Goal: Book appointment/travel/reservation

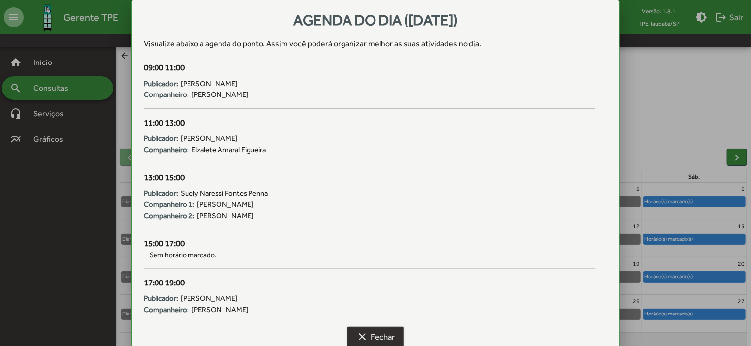
click at [359, 332] on mat-icon "clear" at bounding box center [362, 337] width 12 height 12
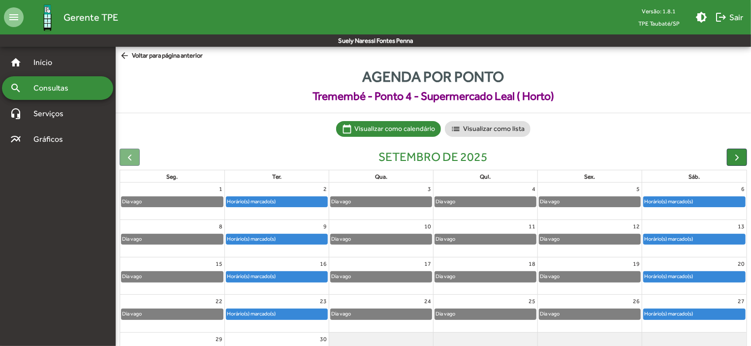
click at [126, 56] on mat-icon "arrow_back" at bounding box center [126, 56] width 12 height 11
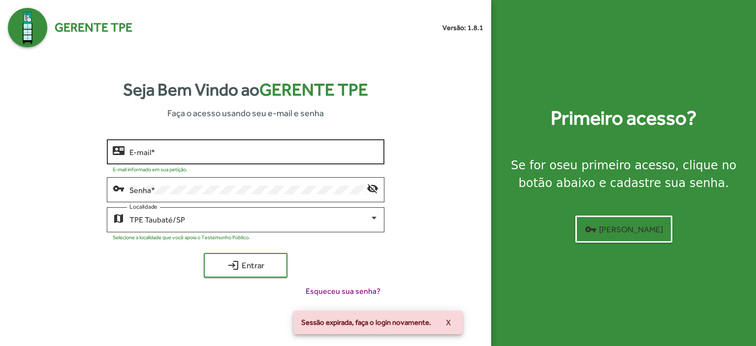
click at [154, 146] on div "E-mail *" at bounding box center [253, 150] width 249 height 27
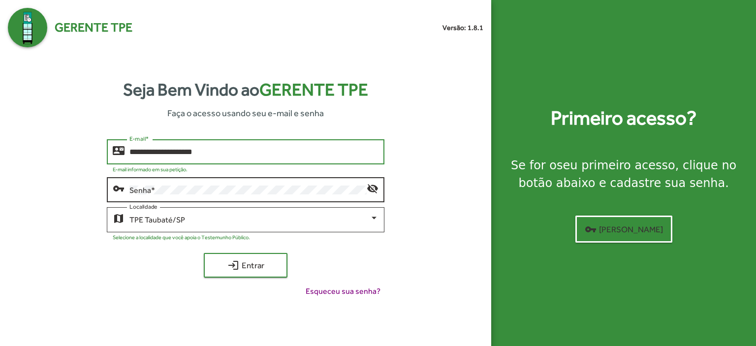
type input "**********"
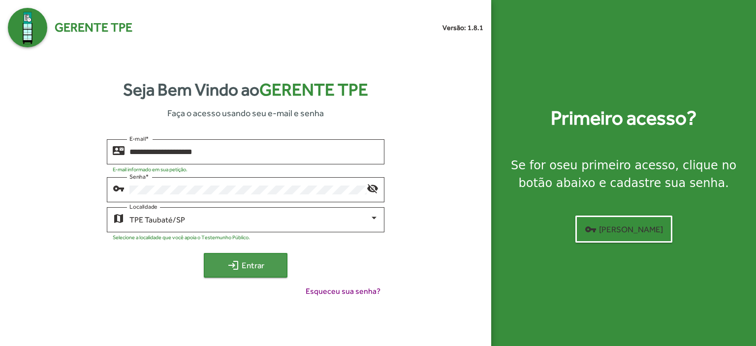
click at [248, 260] on span "login Entrar" at bounding box center [246, 265] width 66 height 18
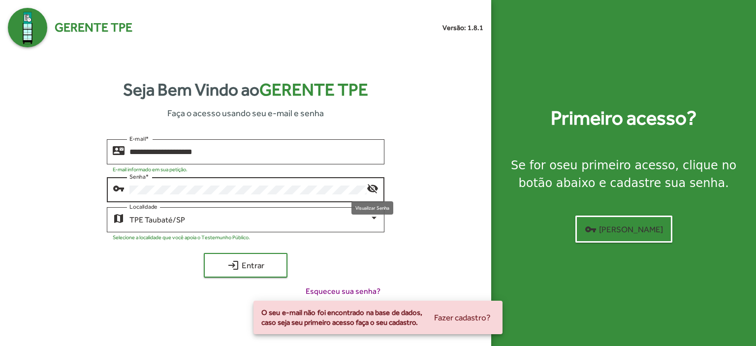
click at [375, 190] on mat-icon "visibility_off" at bounding box center [373, 188] width 12 height 12
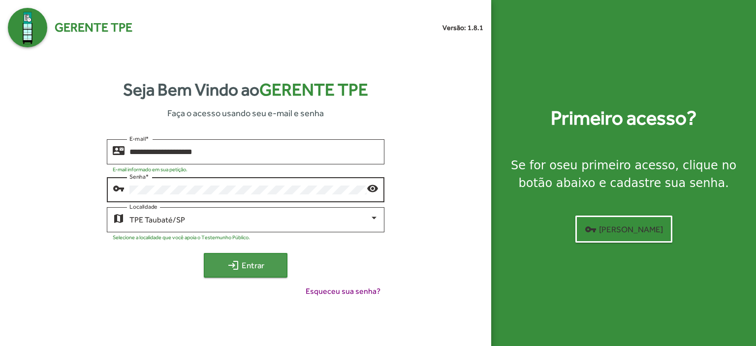
click at [257, 268] on span "login Entrar" at bounding box center [246, 265] width 66 height 18
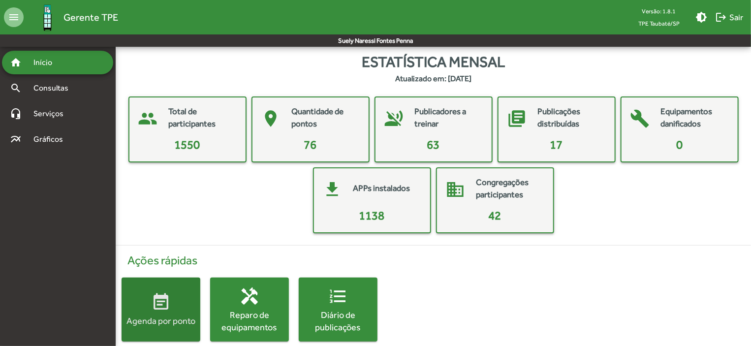
click at [179, 293] on span "event_note Agenda por ponto" at bounding box center [161, 309] width 79 height 34
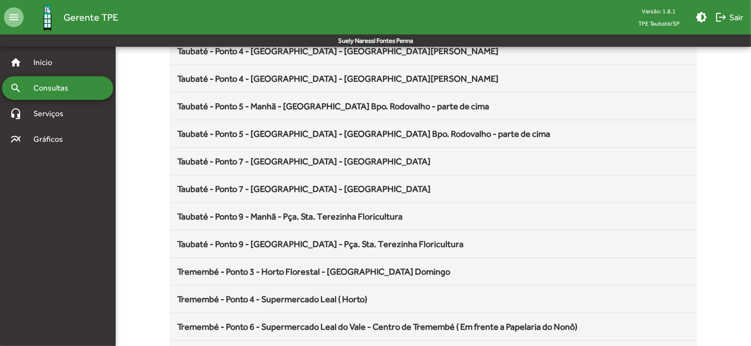
scroll to position [1297, 0]
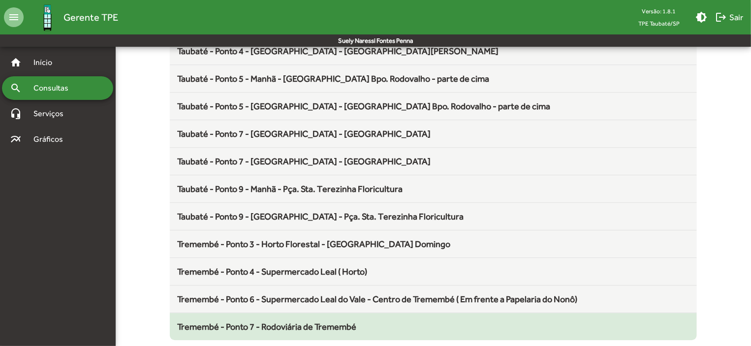
click at [295, 321] on span "Tremembé - Ponto 7 - Rodoviária de Tremembé" at bounding box center [267, 326] width 179 height 10
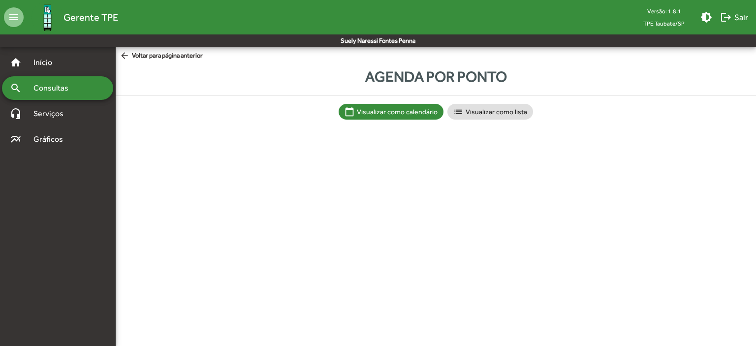
click at [295, 139] on html "menu Gerente TPE Versão: 1.8.1 TPE Taubaté/SP brightness_medium logout Sair Sue…" at bounding box center [378, 69] width 756 height 139
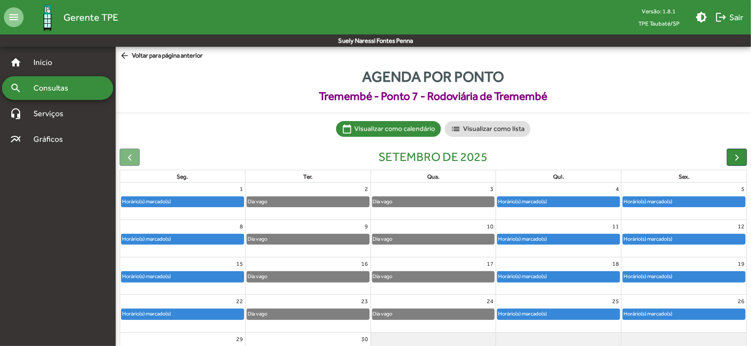
click at [588, 241] on div "Horário(s) marcado(s)" at bounding box center [558, 239] width 122 height 10
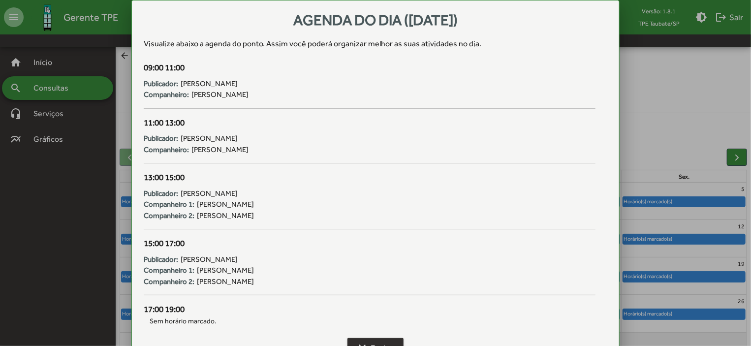
click at [391, 344] on span "clear Fechar" at bounding box center [375, 348] width 38 height 18
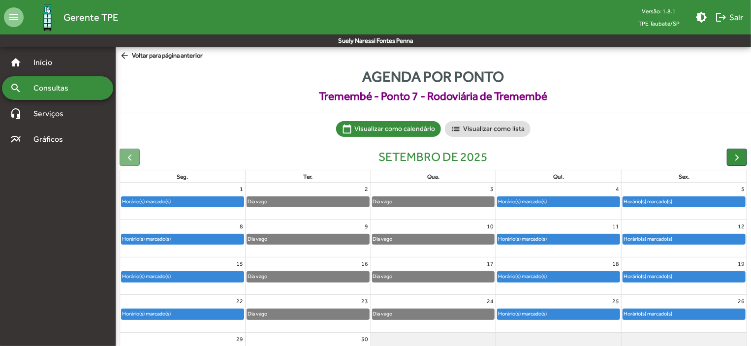
click at [547, 277] on div "Horário(s) marcado(s)" at bounding box center [522, 276] width 50 height 9
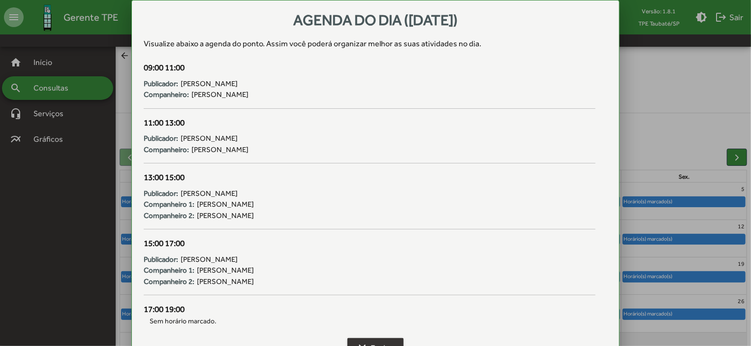
click at [384, 340] on span "clear Fechar" at bounding box center [375, 348] width 38 height 18
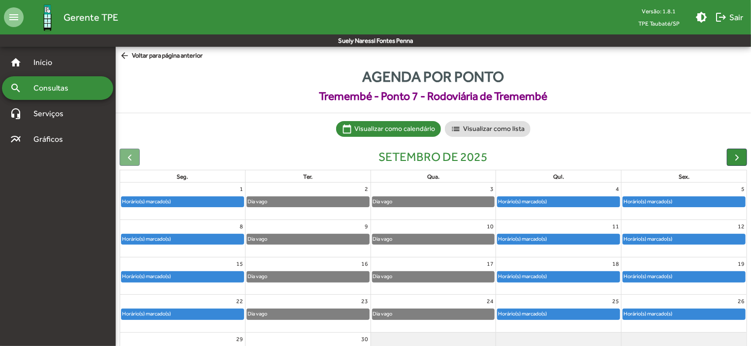
click at [649, 279] on div "Horário(s) marcado(s)" at bounding box center [648, 276] width 50 height 9
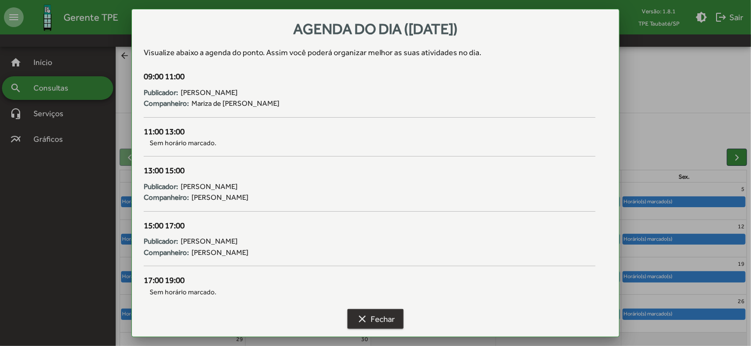
click at [385, 320] on span "clear Fechar" at bounding box center [375, 319] width 38 height 18
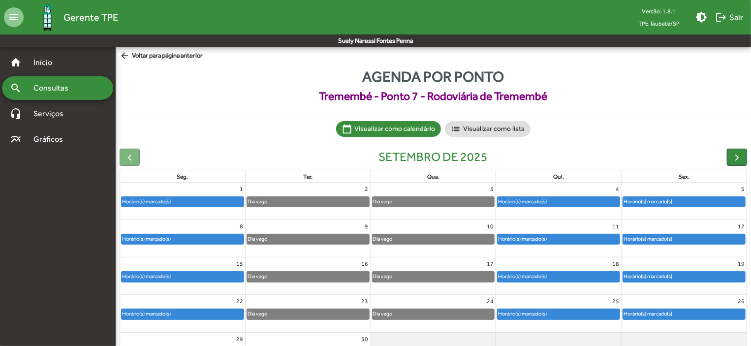
click at [124, 55] on mat-icon "arrow_back" at bounding box center [126, 56] width 12 height 11
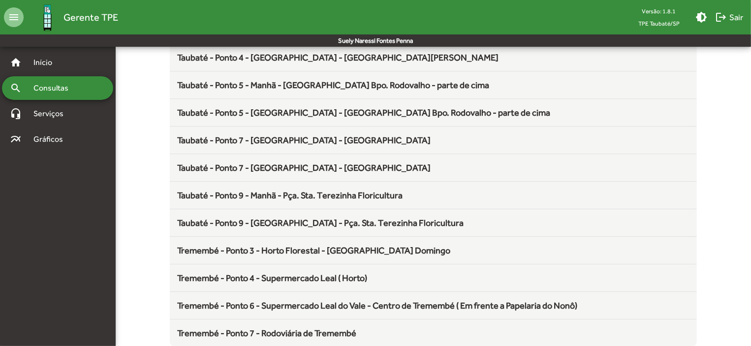
scroll to position [1297, 0]
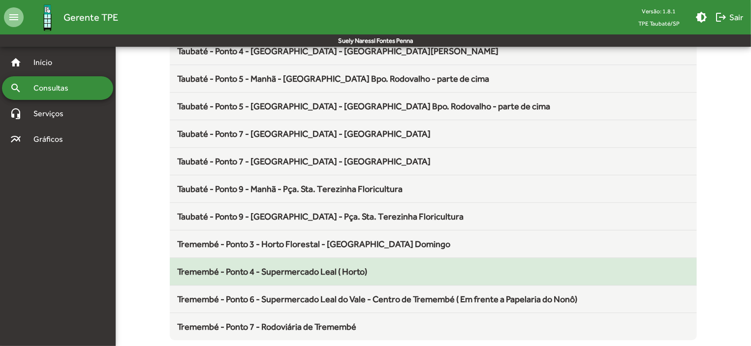
click at [318, 266] on span "Tremembé - Ponto 4 - Supermercado Leal ( Horto)" at bounding box center [273, 271] width 190 height 10
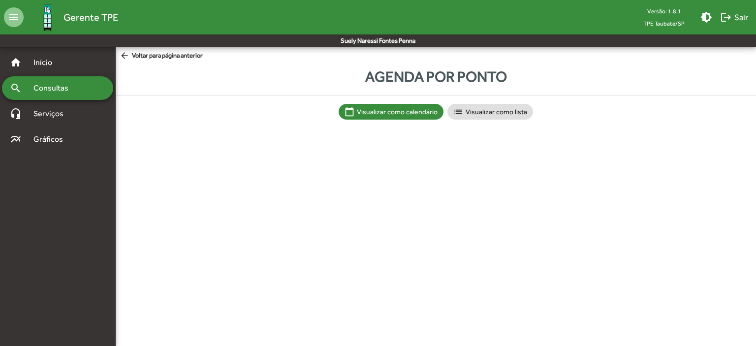
click at [318, 139] on html "menu Gerente TPE Versão: 1.8.1 TPE Taubaté/SP brightness_medium logout Sair Sue…" at bounding box center [378, 69] width 756 height 139
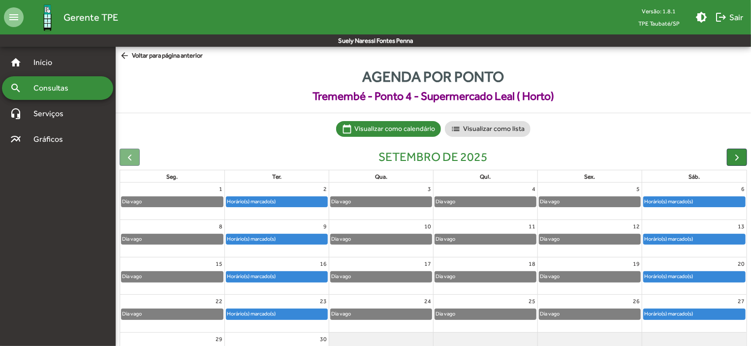
click at [319, 277] on div "Horário(s) marcado(s)" at bounding box center [276, 277] width 101 height 10
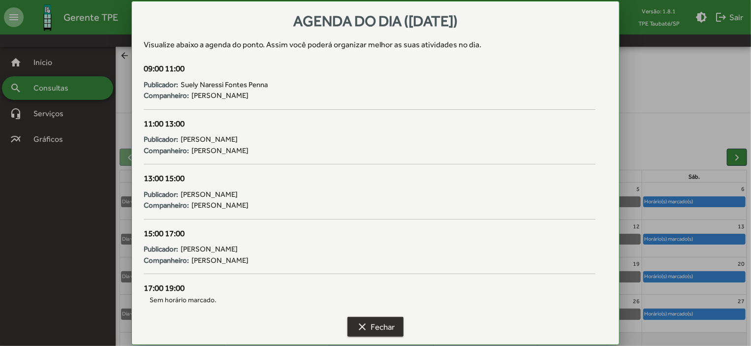
click at [377, 322] on span "clear Fechar" at bounding box center [375, 327] width 38 height 18
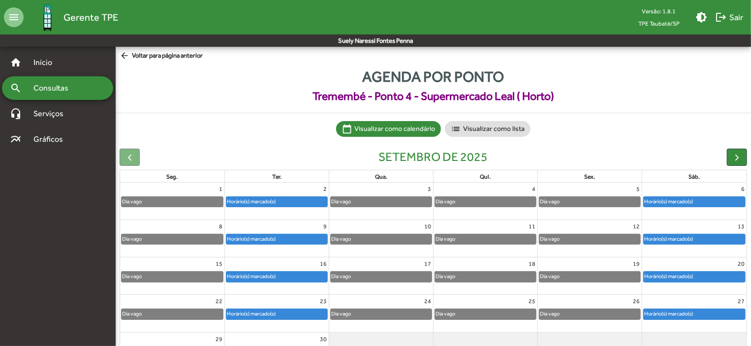
click at [319, 311] on div "Horário(s) marcado(s)" at bounding box center [276, 314] width 101 height 10
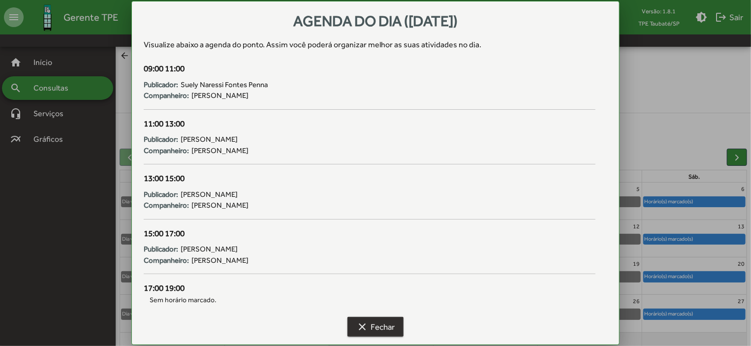
click at [383, 323] on span "clear Fechar" at bounding box center [375, 327] width 38 height 18
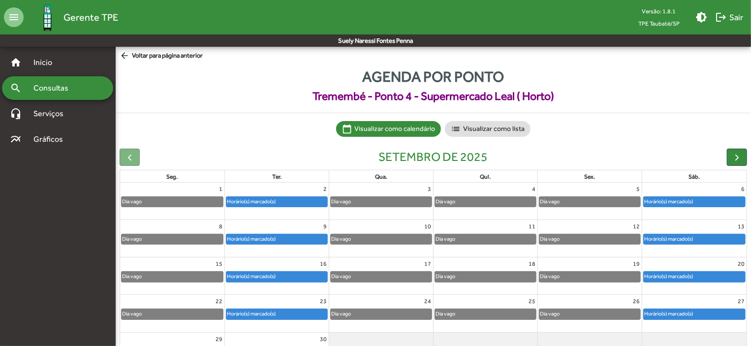
click at [316, 335] on div "30" at bounding box center [277, 339] width 104 height 13
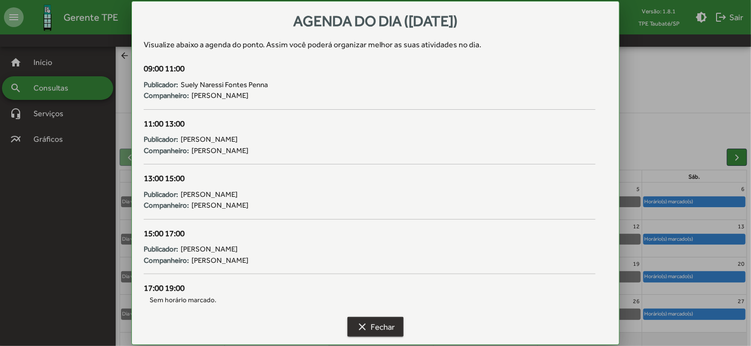
click at [395, 320] on span "clear Fechar" at bounding box center [375, 327] width 38 height 18
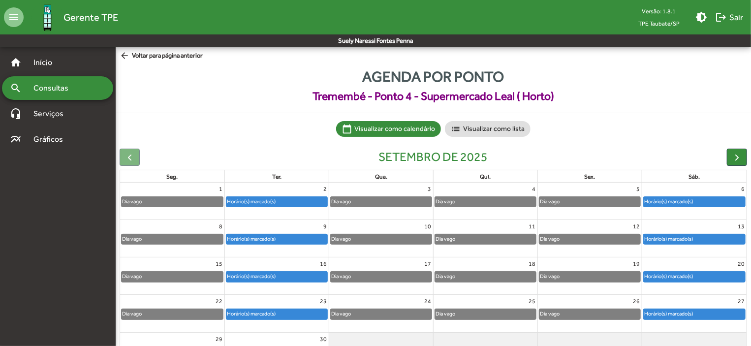
click at [126, 54] on mat-icon "arrow_back" at bounding box center [126, 56] width 12 height 11
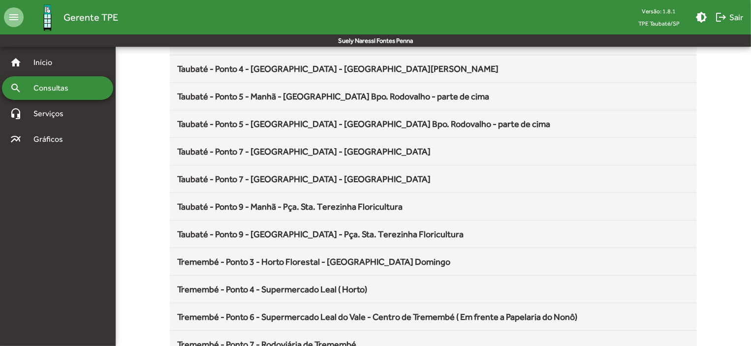
scroll to position [1297, 0]
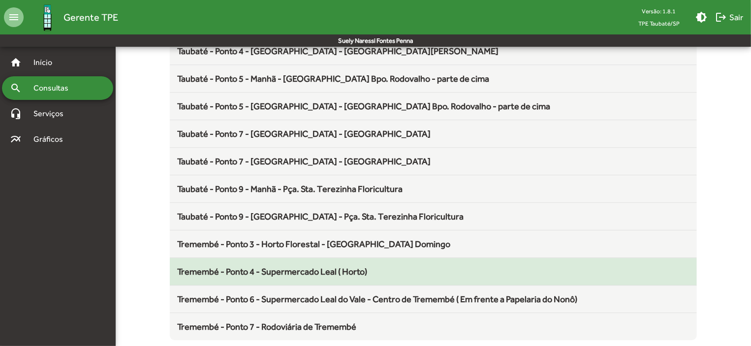
click at [345, 269] on span "Tremembé - Ponto 4 - Supermercado Leal ( Horto)" at bounding box center [273, 271] width 190 height 10
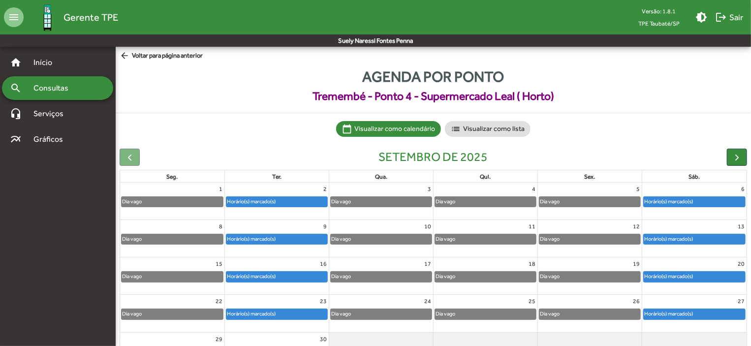
click at [295, 277] on div "Horário(s) marcado(s)" at bounding box center [276, 277] width 101 height 10
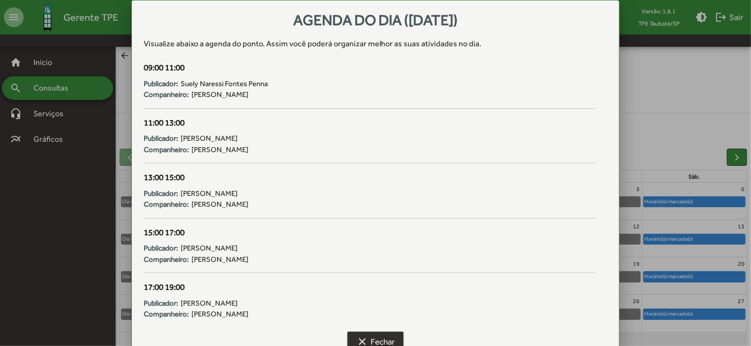
click at [366, 334] on span "clear Fechar" at bounding box center [375, 342] width 38 height 18
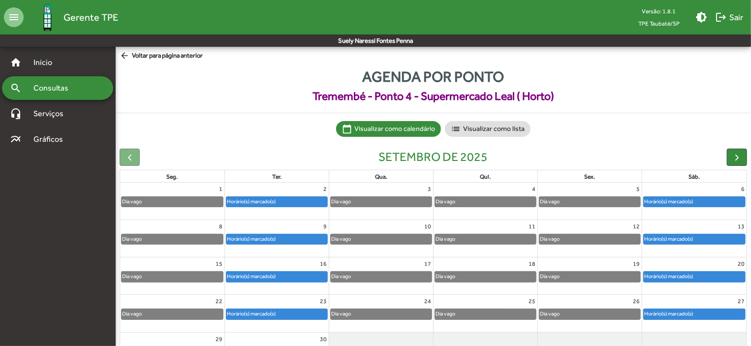
click at [301, 278] on div "Horário(s) marcado(s)" at bounding box center [276, 277] width 101 height 10
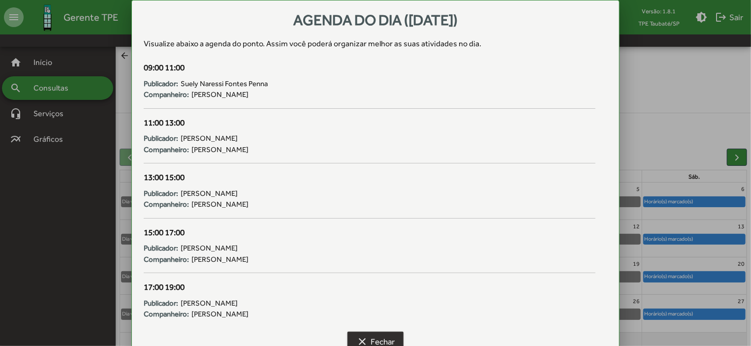
click at [372, 337] on span "clear Fechar" at bounding box center [375, 342] width 38 height 18
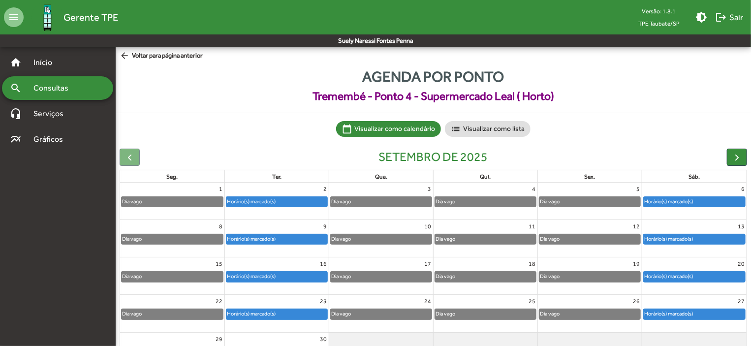
click at [122, 57] on mat-icon "arrow_back" at bounding box center [126, 56] width 12 height 11
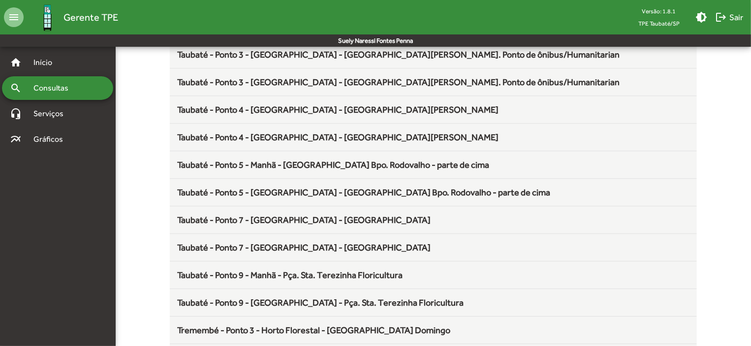
scroll to position [1297, 0]
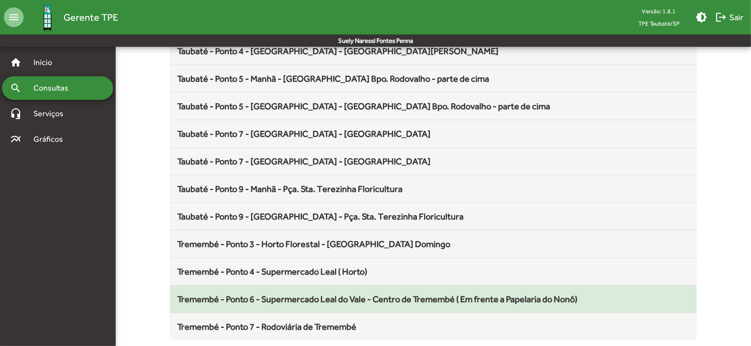
click at [367, 295] on span "Tremembé - Ponto 6 - Supermercado Leal do Vale - Centro de Tremembé ( Em frente…" at bounding box center [378, 299] width 400 height 10
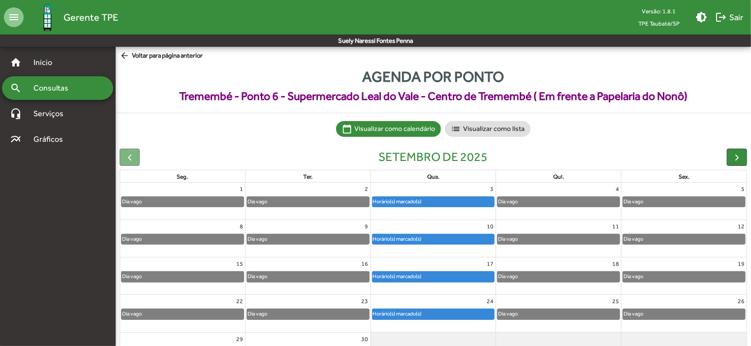
click at [417, 236] on div "Horário(s) marcado(s)" at bounding box center [397, 238] width 50 height 9
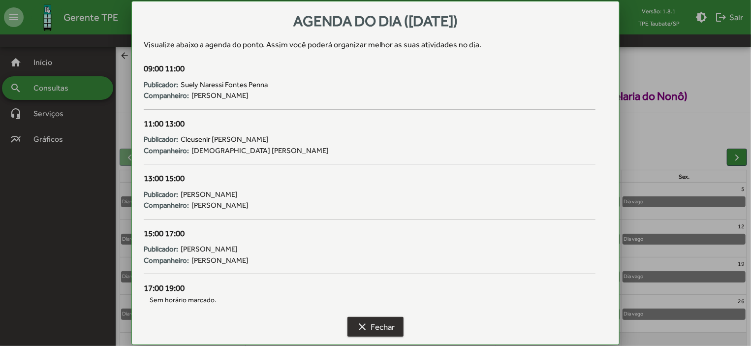
click at [376, 320] on span "clear Fechar" at bounding box center [375, 327] width 38 height 18
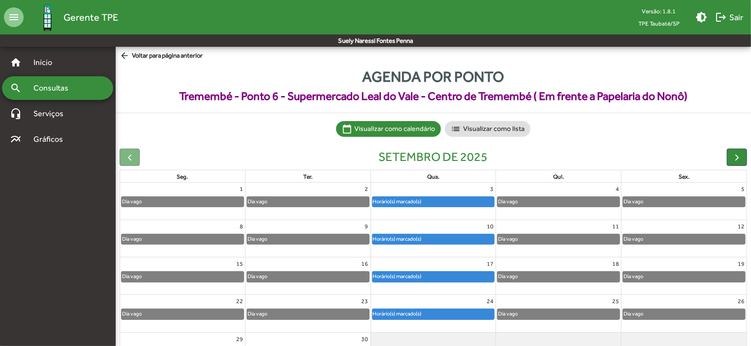
click at [428, 280] on div "Horário(s) marcado(s)" at bounding box center [433, 277] width 122 height 10
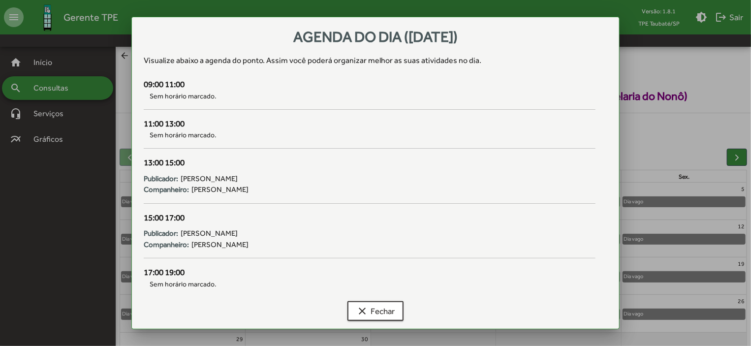
click at [394, 300] on div "clear Fechar" at bounding box center [375, 312] width 463 height 31
click at [392, 312] on span "clear Fechar" at bounding box center [375, 311] width 38 height 18
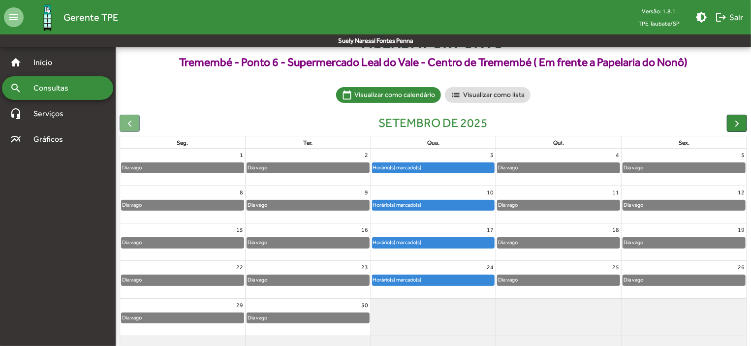
scroll to position [61, 0]
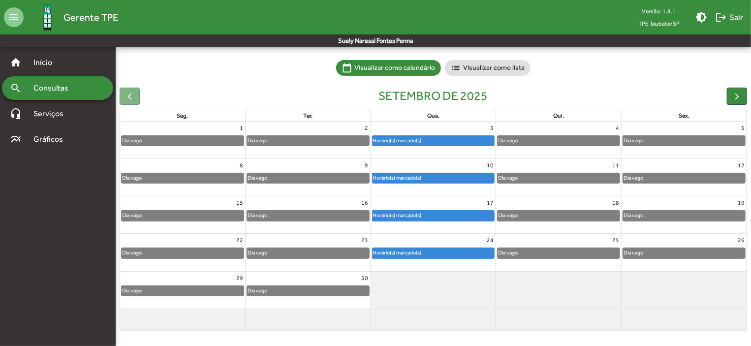
click at [454, 219] on div "Horário(s) marcado(s)" at bounding box center [433, 216] width 122 height 10
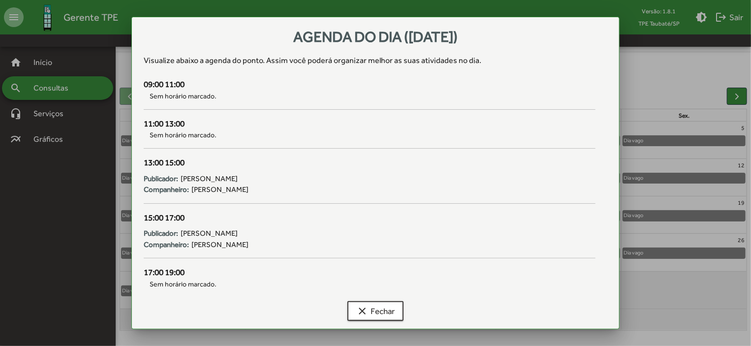
scroll to position [0, 0]
click at [389, 306] on span "clear Fechar" at bounding box center [375, 311] width 38 height 18
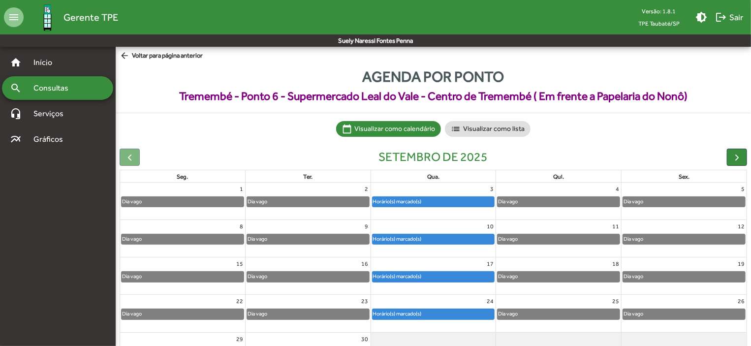
scroll to position [61, 0]
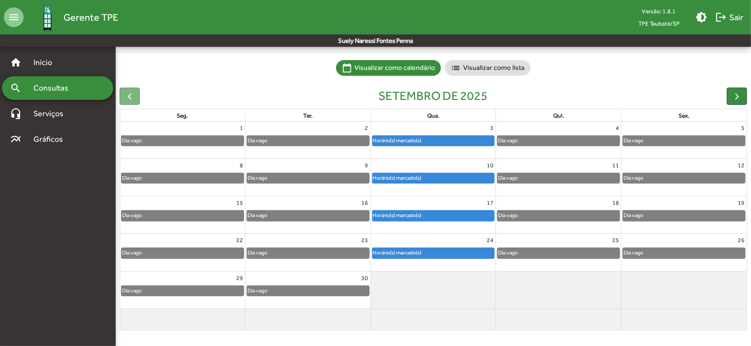
click at [428, 255] on div "Horário(s) marcado(s)" at bounding box center [433, 253] width 122 height 10
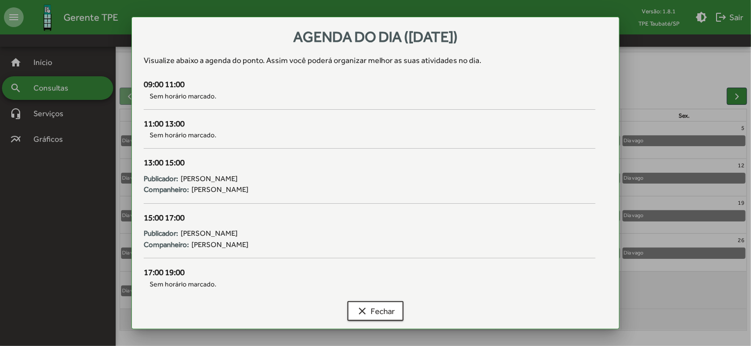
scroll to position [0, 0]
click at [382, 312] on span "clear Fechar" at bounding box center [375, 311] width 38 height 18
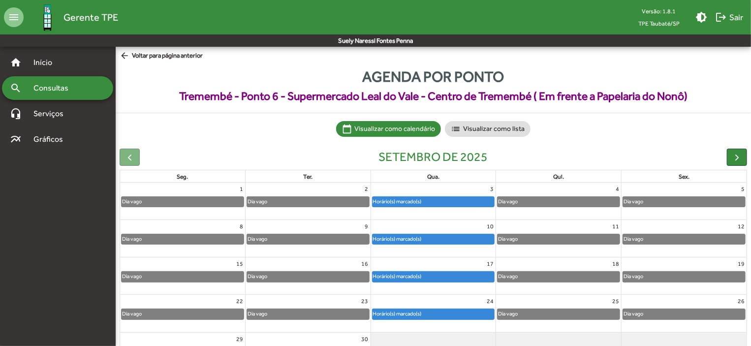
scroll to position [61, 0]
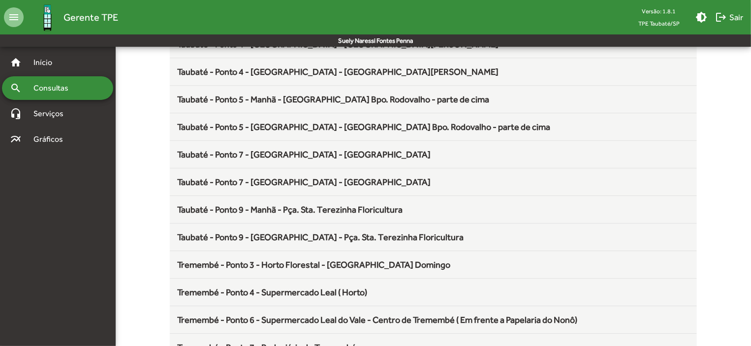
scroll to position [1297, 0]
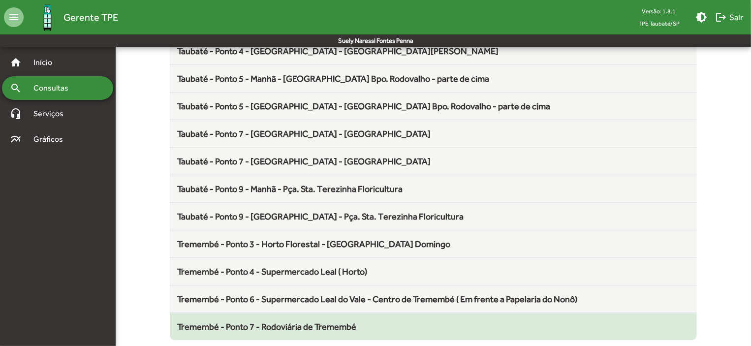
click at [306, 322] on span "Tremembé - Ponto 7 - Rodoviária de Tremembé" at bounding box center [267, 326] width 179 height 10
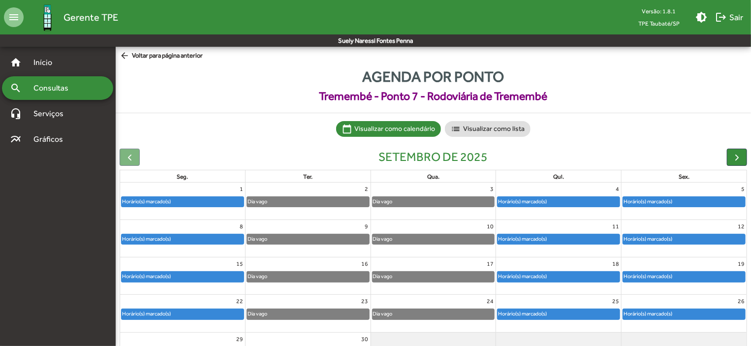
click at [531, 274] on div "Horário(s) marcado(s)" at bounding box center [522, 276] width 50 height 9
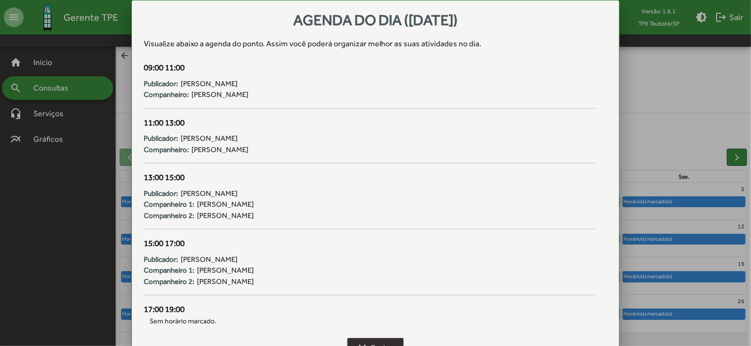
click at [366, 339] on span "clear Fechar" at bounding box center [375, 348] width 38 height 18
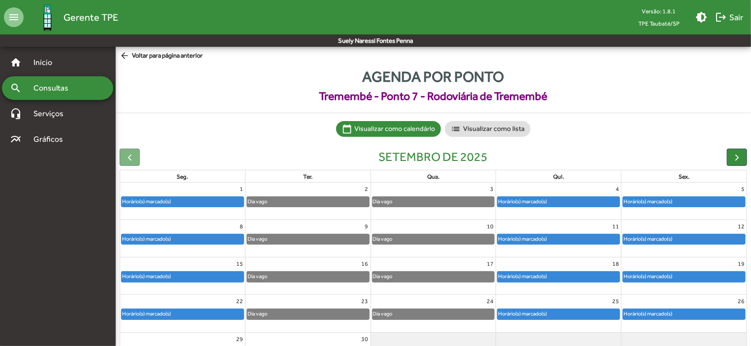
click at [665, 275] on div "Horário(s) marcado(s)" at bounding box center [648, 276] width 50 height 9
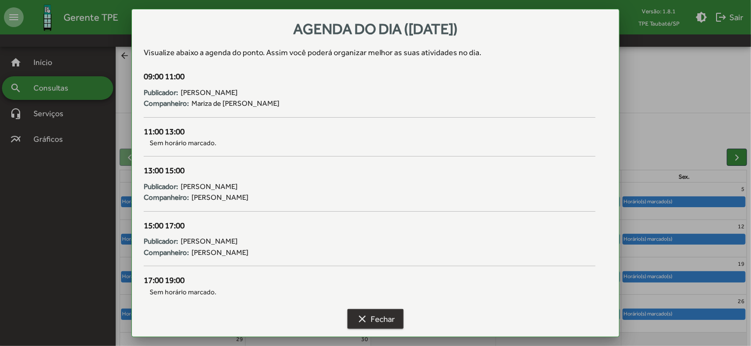
click at [399, 318] on button "clear Fechar" at bounding box center [375, 319] width 56 height 20
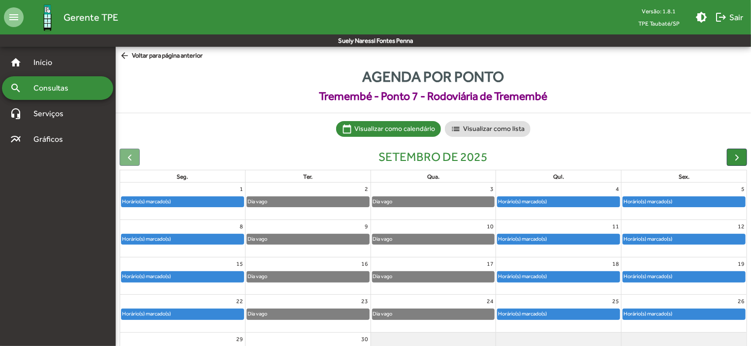
click at [528, 310] on div "Horário(s) marcado(s)" at bounding box center [522, 313] width 50 height 9
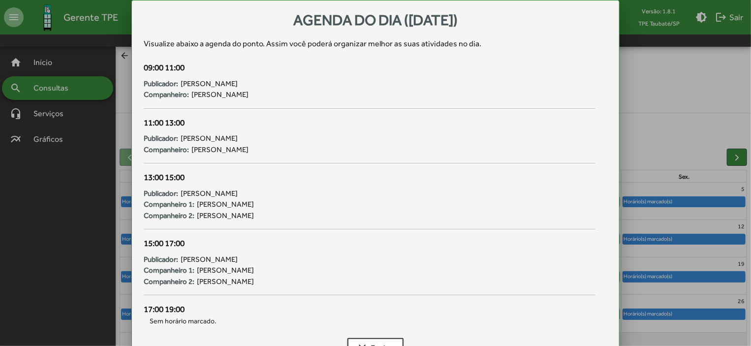
click at [650, 138] on div at bounding box center [375, 173] width 751 height 346
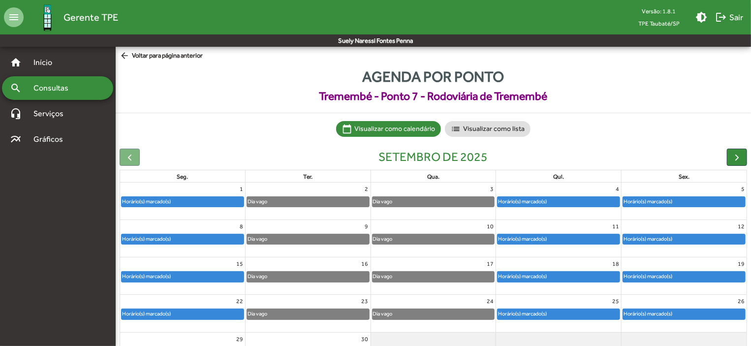
click at [126, 57] on mat-icon "arrow_back" at bounding box center [126, 56] width 12 height 11
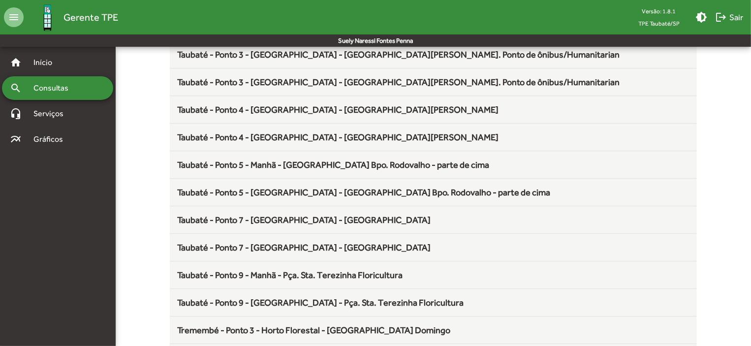
scroll to position [1297, 0]
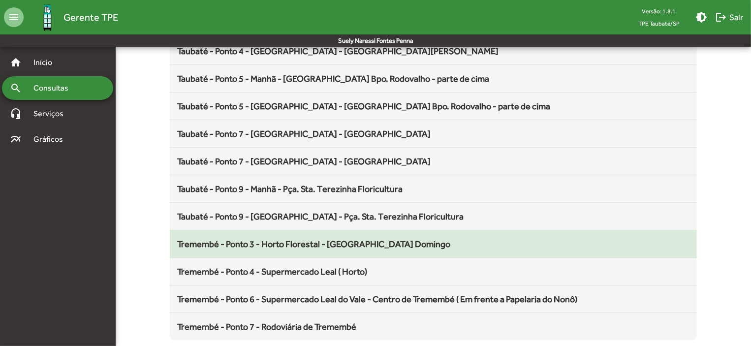
click at [279, 231] on mat-list-item "Tremembé - Ponto 3 - Horto Florestal - [GEOGRAPHIC_DATA] Domingo" at bounding box center [433, 244] width 527 height 28
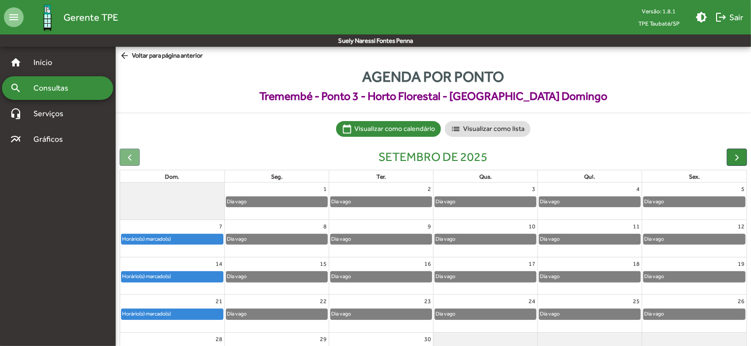
click at [195, 313] on div "Horário(s) marcado(s)" at bounding box center [172, 314] width 101 height 10
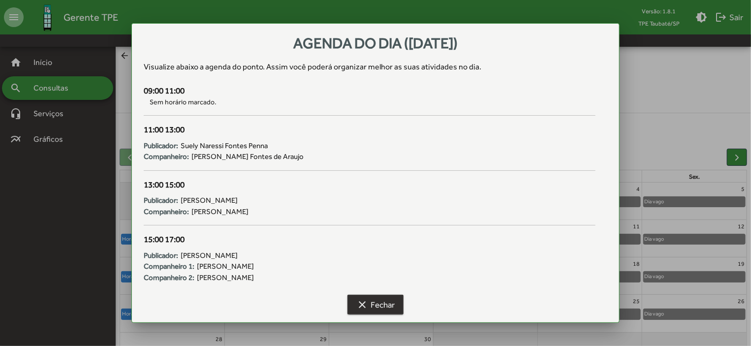
click at [373, 301] on span "clear Fechar" at bounding box center [375, 305] width 38 height 18
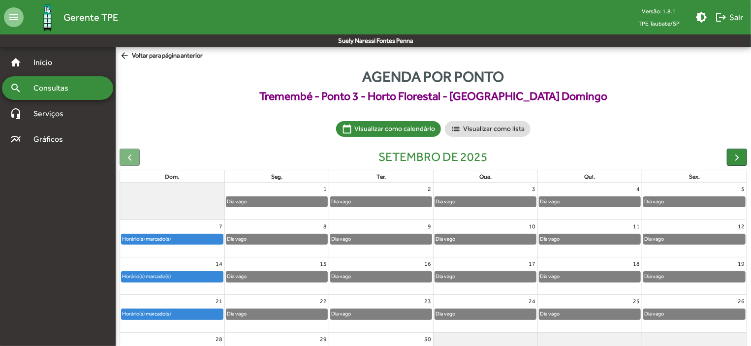
click at [203, 336] on div "28" at bounding box center [172, 339] width 104 height 13
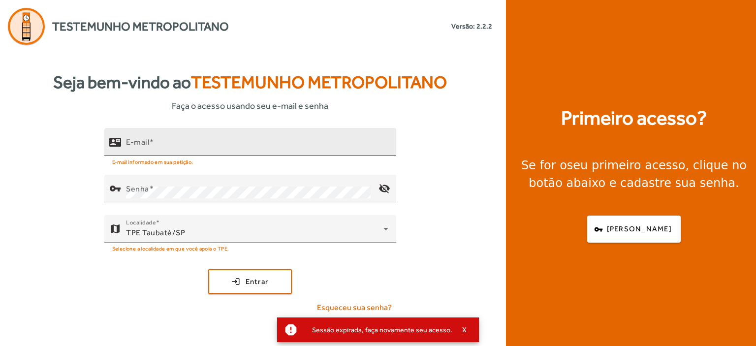
click at [130, 141] on mat-label "E-mail" at bounding box center [137, 141] width 23 height 9
click at [130, 141] on input "E-mail" at bounding box center [257, 146] width 262 height 12
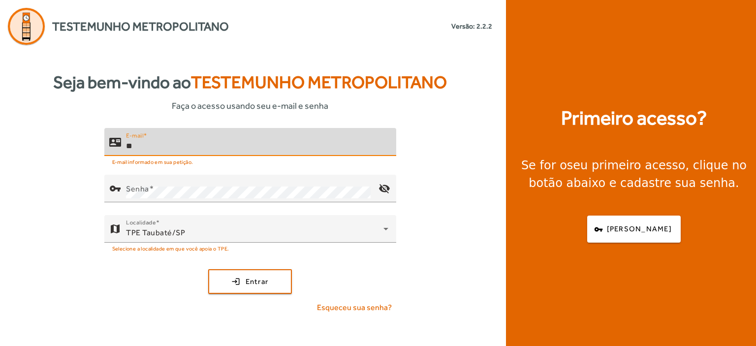
type input "*"
type input "**********"
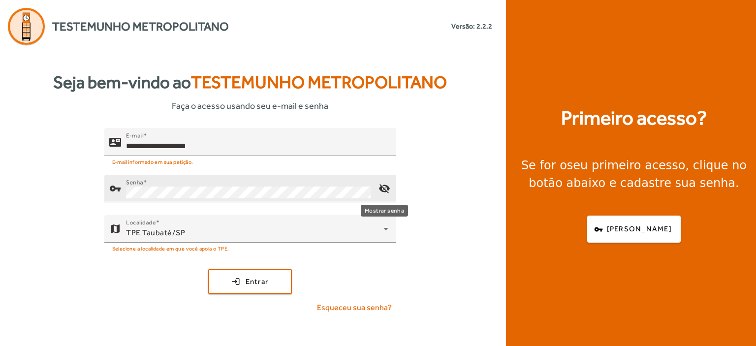
click at [386, 186] on mat-icon "visibility_off" at bounding box center [384, 189] width 24 height 24
click at [386, 186] on mat-icon "visibility" at bounding box center [384, 189] width 24 height 24
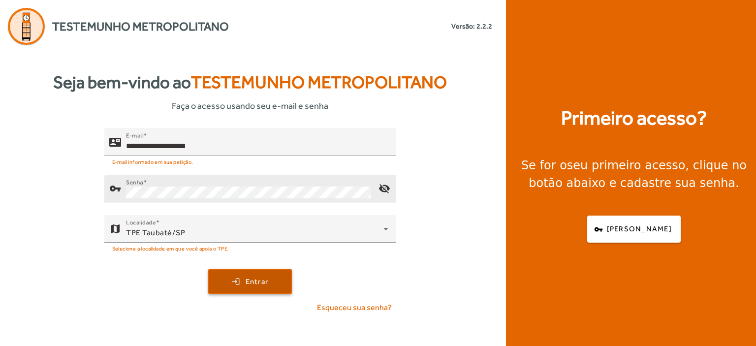
click at [247, 279] on span "Entrar" at bounding box center [257, 281] width 23 height 11
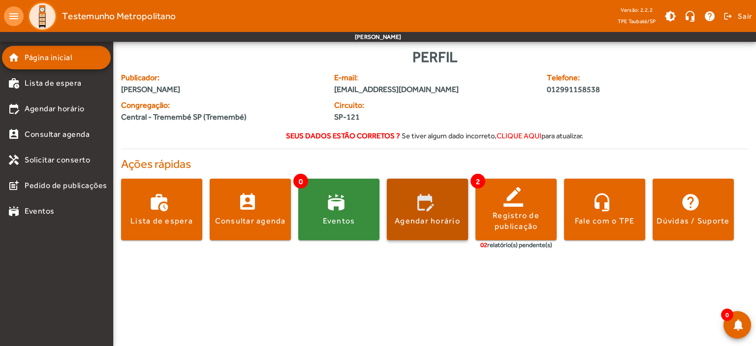
click at [428, 208] on span at bounding box center [427, 210] width 81 height 24
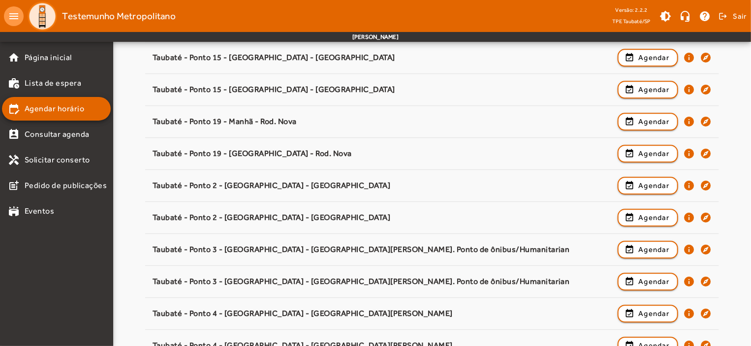
scroll to position [1513, 0]
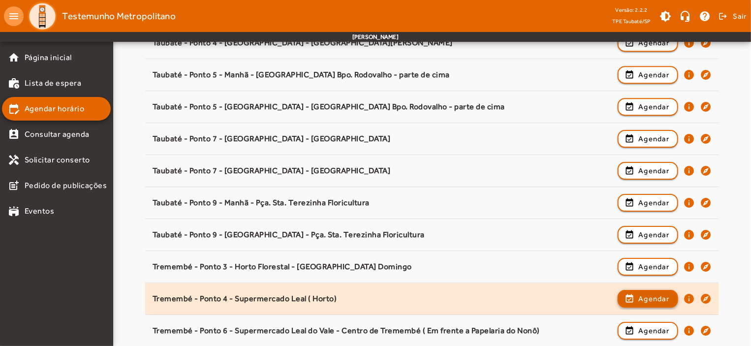
click at [645, 293] on span "Agendar" at bounding box center [653, 299] width 31 height 12
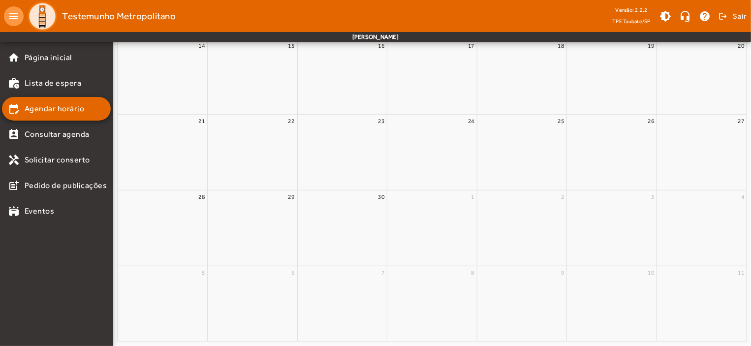
scroll to position [0, 0]
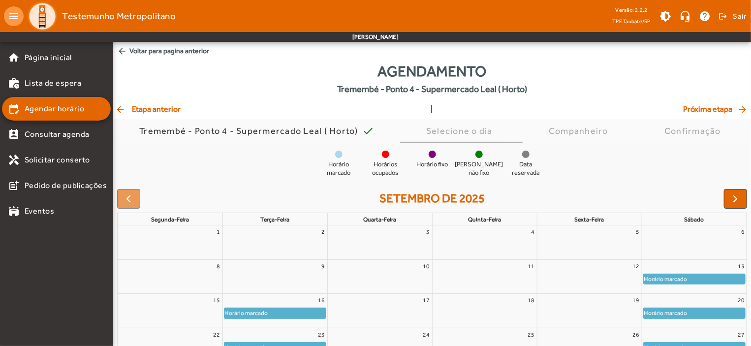
click at [297, 310] on div "Horário marcado" at bounding box center [274, 313] width 101 height 10
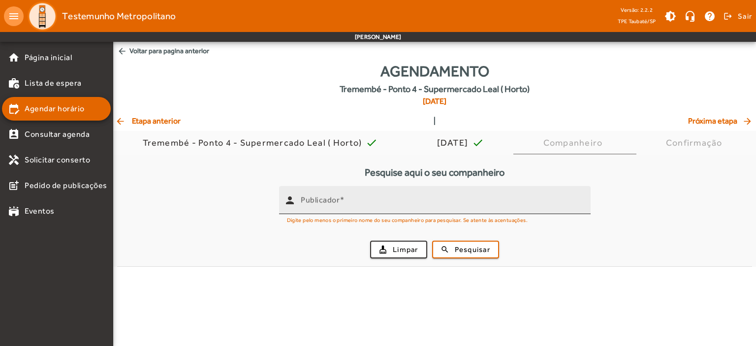
click at [311, 198] on mat-label "Publicador" at bounding box center [320, 199] width 39 height 9
click at [311, 198] on input "Publicador" at bounding box center [442, 204] width 282 height 12
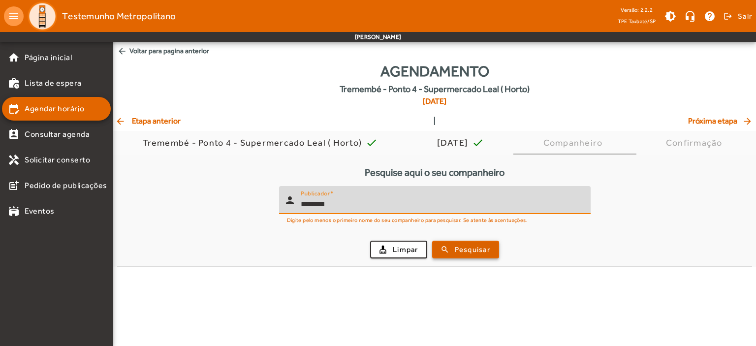
type input "********"
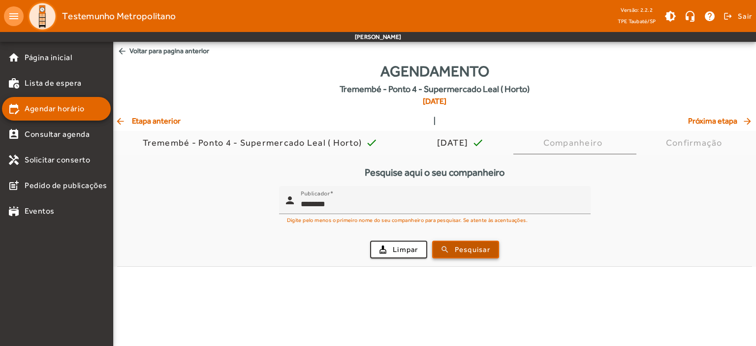
click at [464, 244] on span "Pesquisar" at bounding box center [472, 249] width 35 height 11
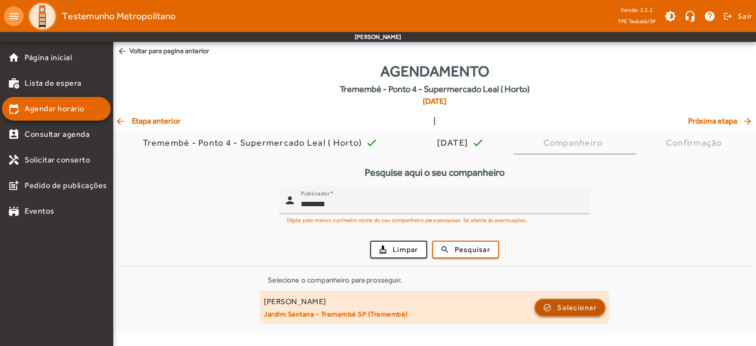
click at [569, 307] on span "Selecionar" at bounding box center [576, 308] width 39 height 12
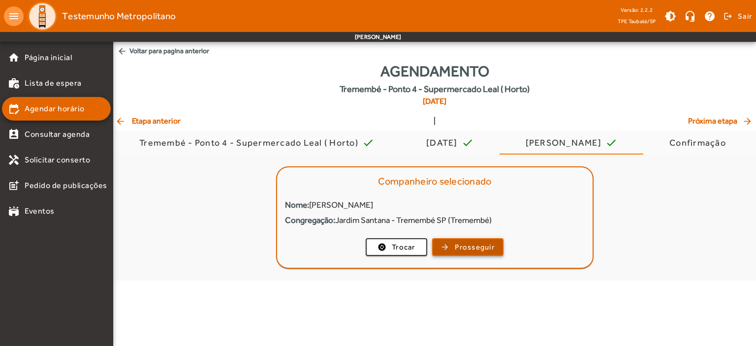
click at [469, 242] on span "Prosseguir" at bounding box center [475, 247] width 40 height 11
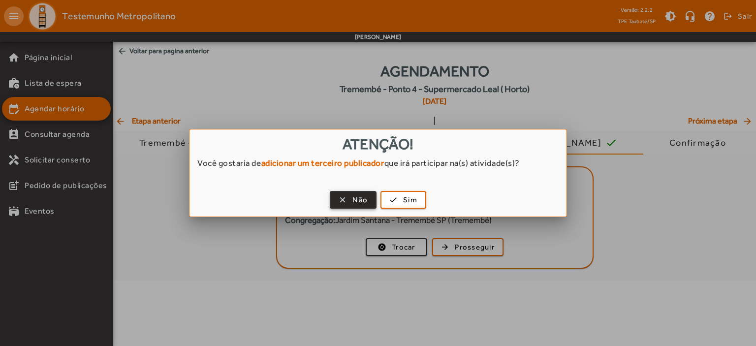
click at [346, 195] on span "button" at bounding box center [353, 200] width 45 height 24
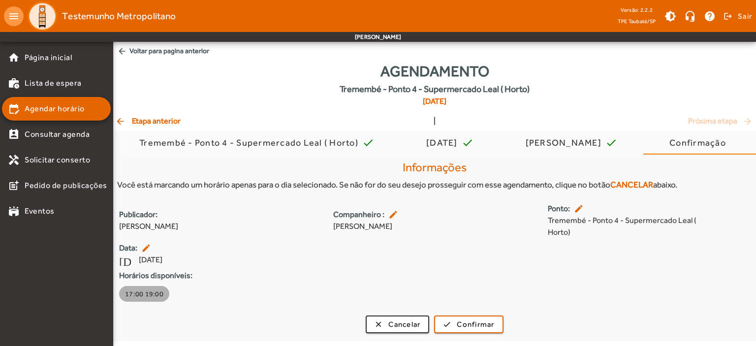
click at [148, 298] on span "17:00 19:00" at bounding box center [144, 294] width 38 height 10
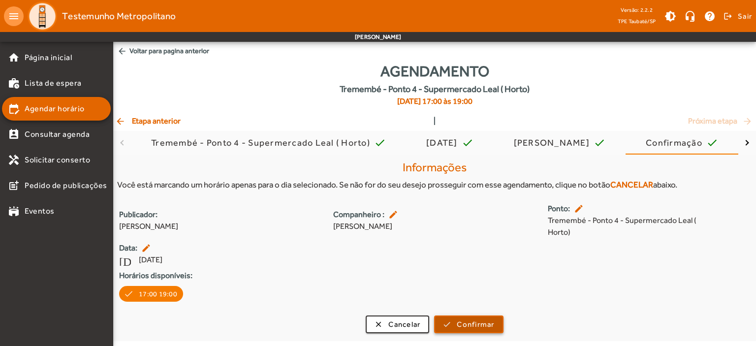
click at [474, 323] on span "Confirmar" at bounding box center [475, 324] width 37 height 11
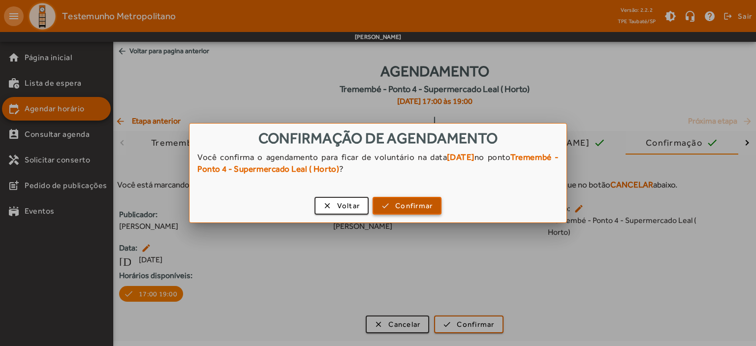
click at [413, 206] on span "Confirmar" at bounding box center [413, 205] width 37 height 11
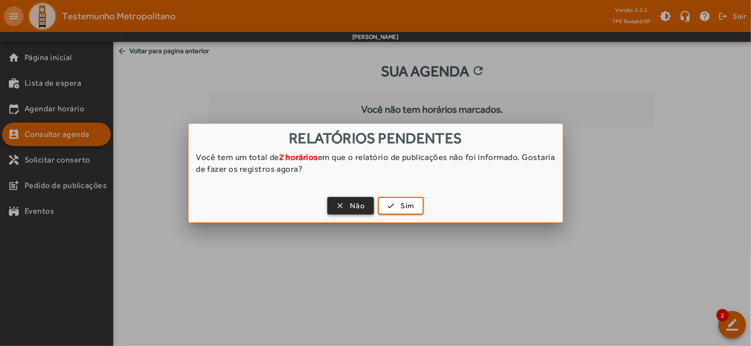
click at [353, 200] on span "Não" at bounding box center [357, 205] width 15 height 11
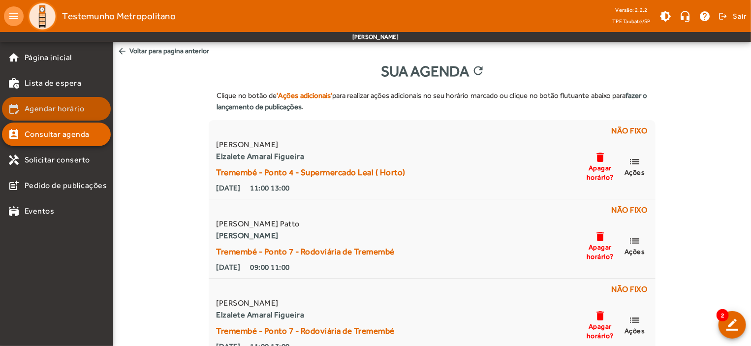
click at [71, 110] on span "Agendar horário" at bounding box center [55, 109] width 60 height 12
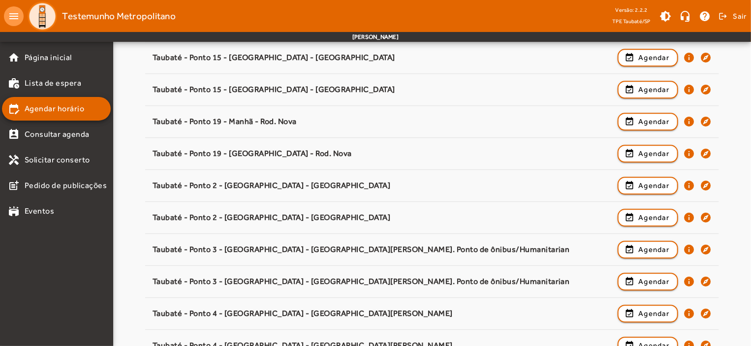
scroll to position [1541, 0]
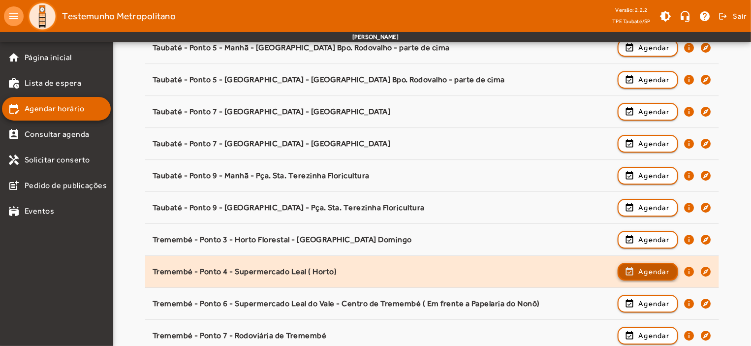
click at [646, 268] on span "Agendar" at bounding box center [653, 272] width 31 height 12
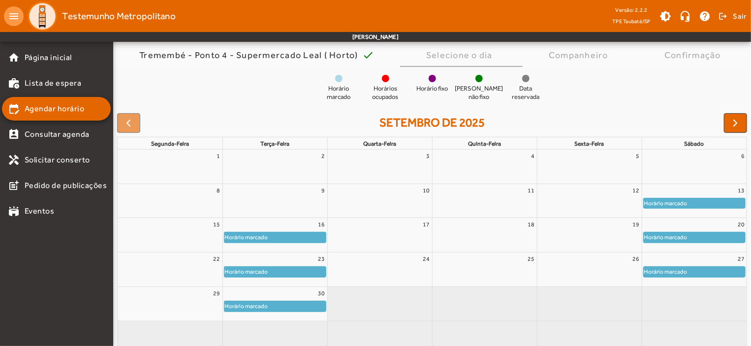
scroll to position [90, 0]
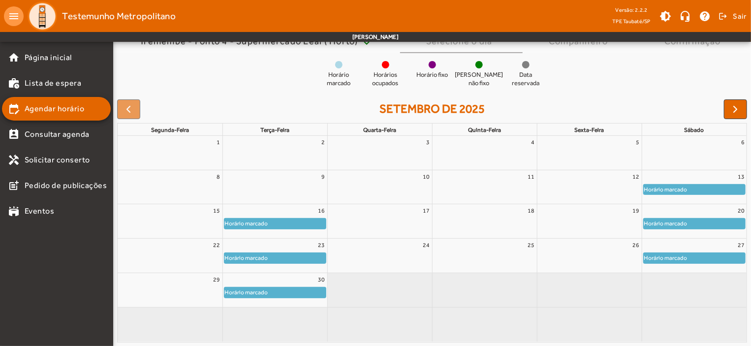
click at [308, 253] on div "Horário marcado" at bounding box center [274, 258] width 101 height 10
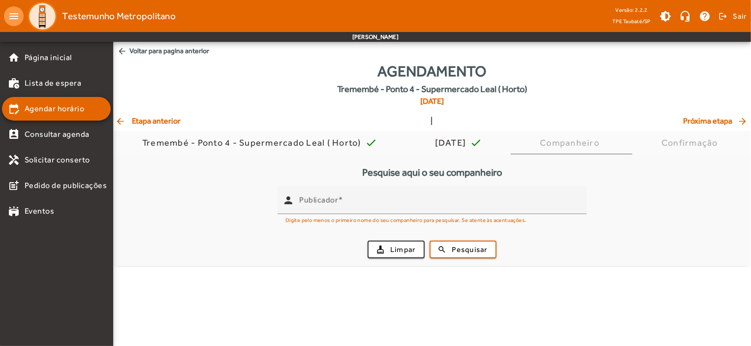
scroll to position [0, 0]
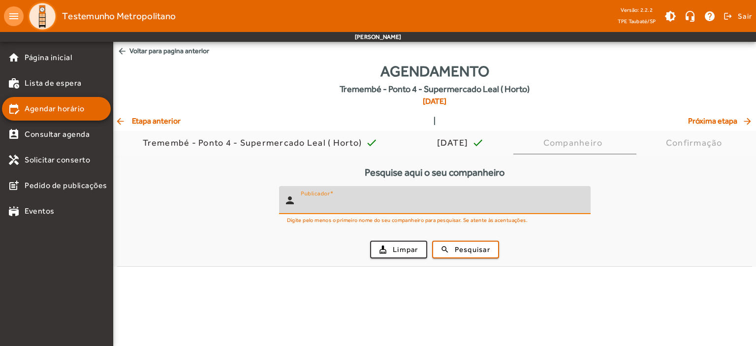
click at [317, 207] on input "Publicador" at bounding box center [442, 204] width 282 height 12
type input "********"
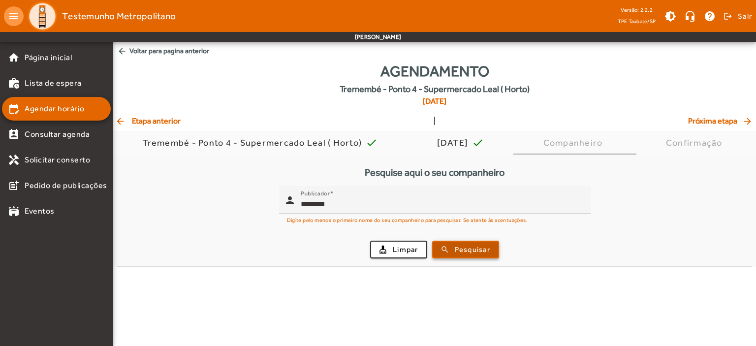
click at [462, 248] on span "Pesquisar" at bounding box center [472, 249] width 35 height 11
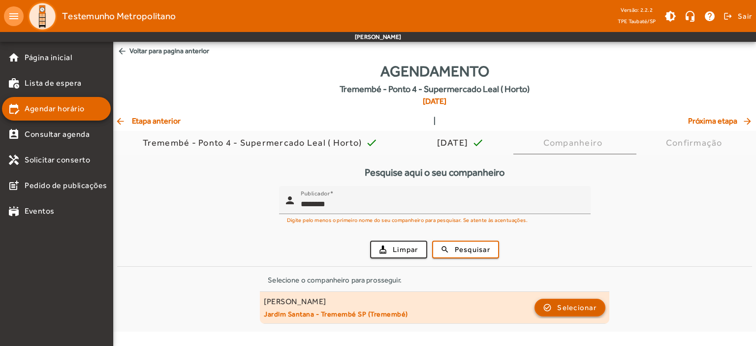
click at [577, 309] on span "Selecionar" at bounding box center [576, 308] width 39 height 12
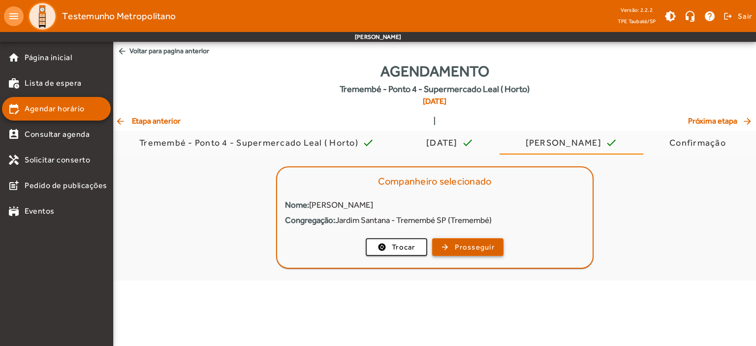
click at [486, 248] on span "Prosseguir" at bounding box center [475, 247] width 40 height 11
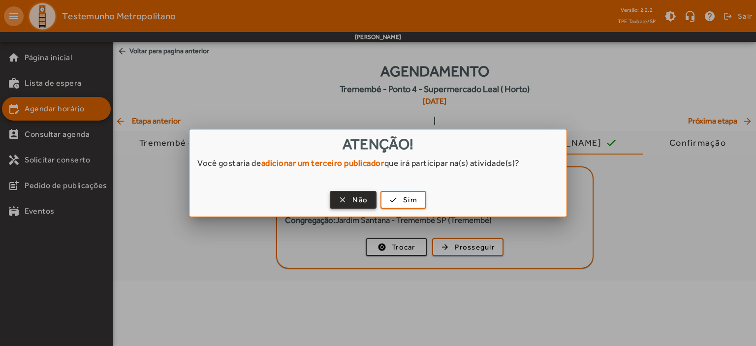
click at [356, 196] on span "Não" at bounding box center [359, 199] width 15 height 11
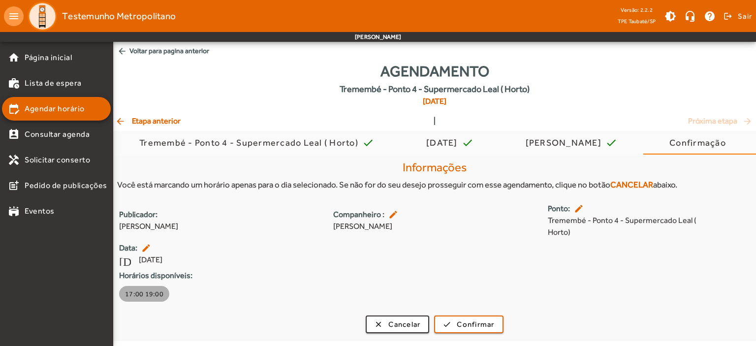
click at [142, 296] on span "17:00 19:00" at bounding box center [144, 294] width 38 height 10
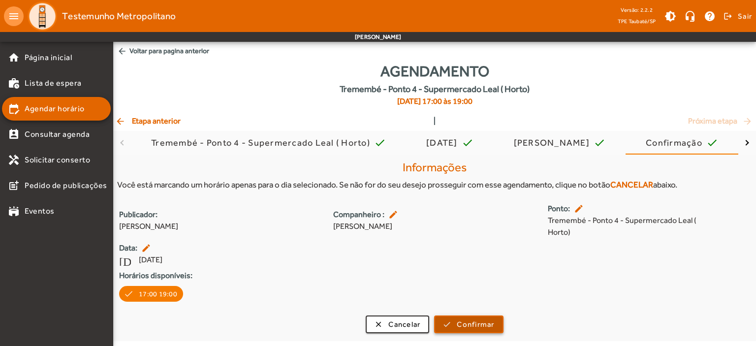
click at [490, 326] on span "Confirmar" at bounding box center [475, 324] width 37 height 11
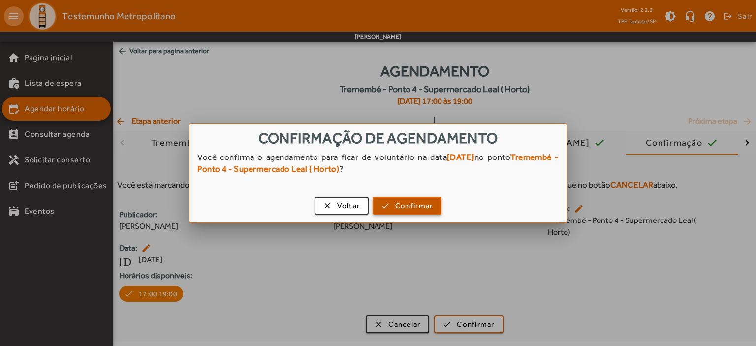
click at [417, 204] on span "Confirmar" at bounding box center [413, 205] width 37 height 11
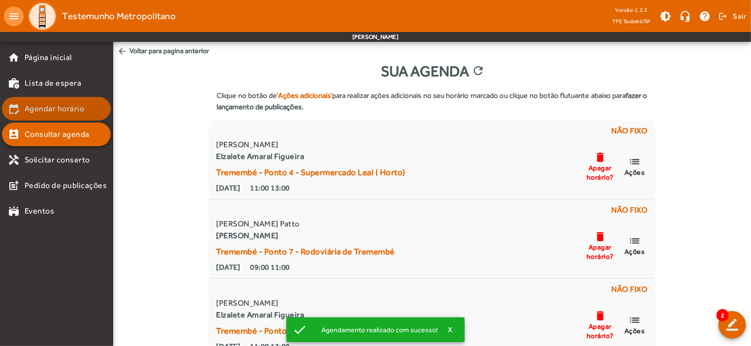
click at [61, 104] on span "Agendar horário" at bounding box center [55, 109] width 60 height 12
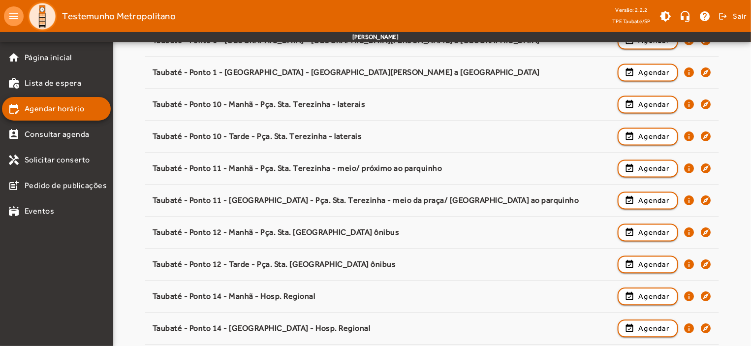
scroll to position [1211, 0]
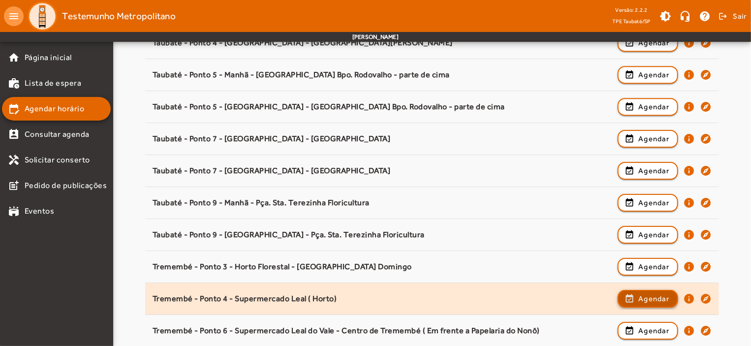
click at [646, 294] on span "Agendar" at bounding box center [653, 299] width 31 height 12
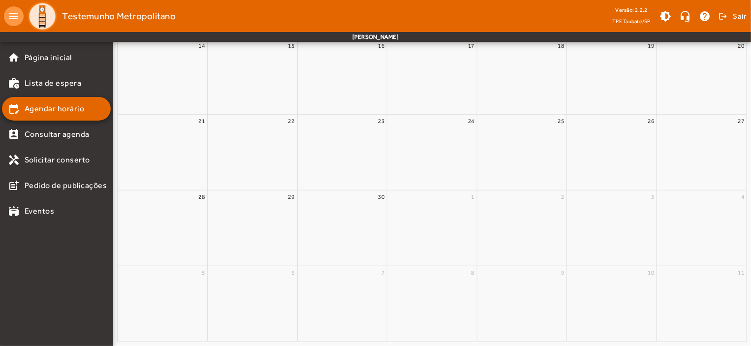
scroll to position [0, 0]
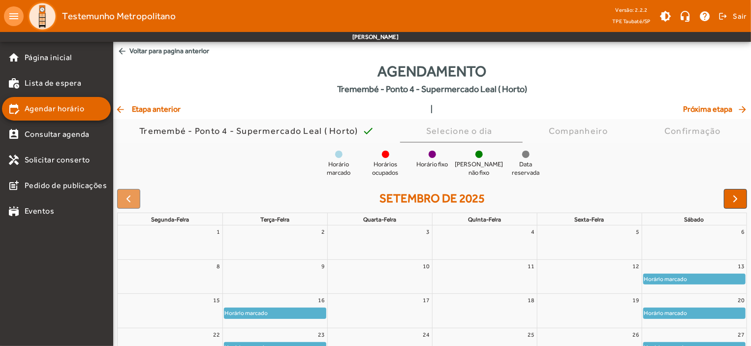
click at [749, 322] on full-calendar "setembro de 2025 segunda-feira terça-feira quarta-feira quinta-feira sexta-feir…" at bounding box center [432, 310] width 638 height 251
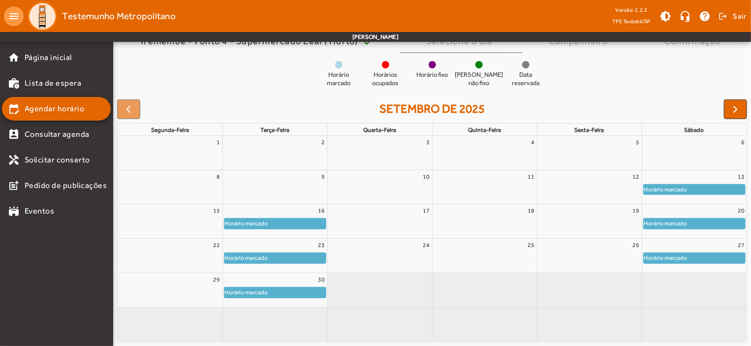
click at [276, 296] on div "Horário marcado" at bounding box center [274, 292] width 101 height 10
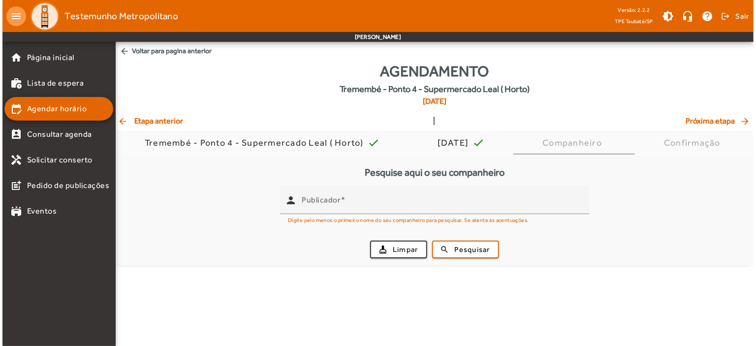
scroll to position [0, 0]
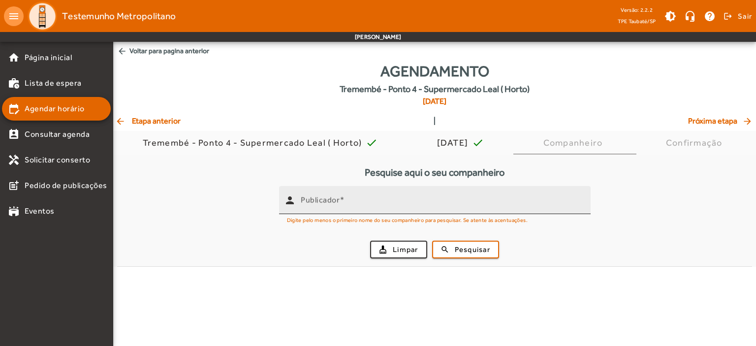
click at [313, 204] on mat-label "Publicador" at bounding box center [320, 199] width 39 height 9
click at [313, 204] on input "Publicador" at bounding box center [442, 204] width 282 height 12
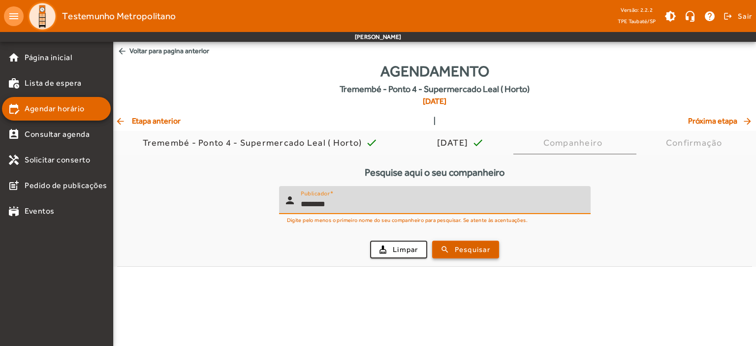
type input "********"
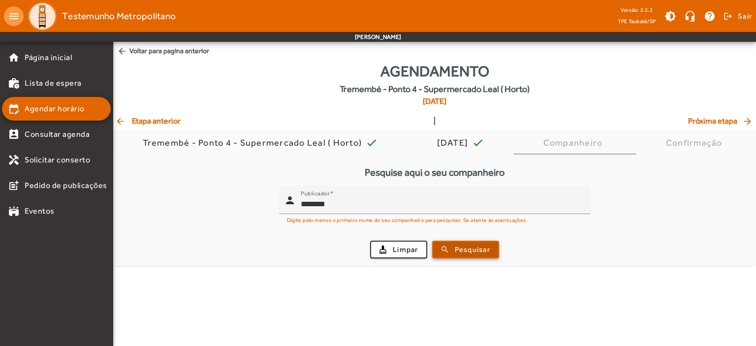
click at [471, 247] on span "Pesquisar" at bounding box center [472, 249] width 35 height 11
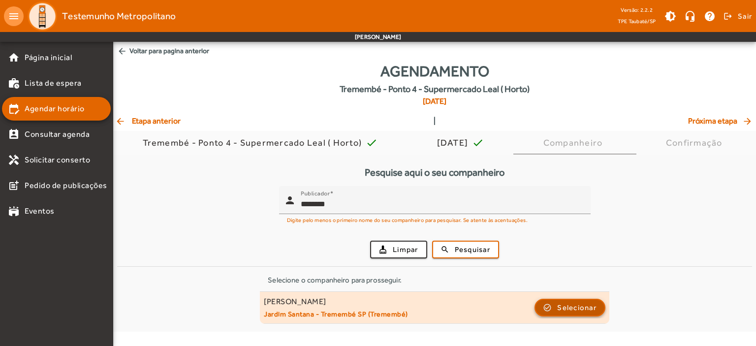
click at [579, 308] on span "Selecionar" at bounding box center [576, 308] width 39 height 12
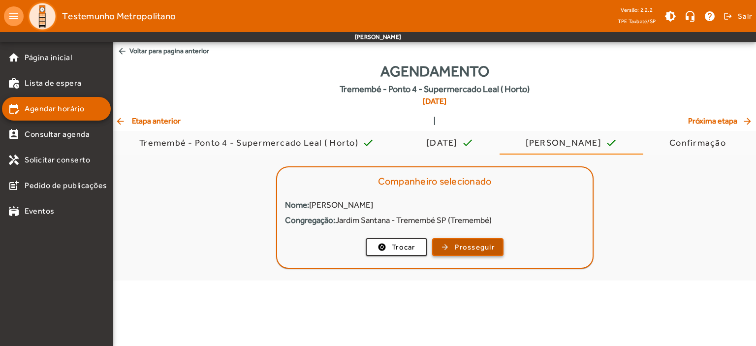
click at [464, 245] on span "Prosseguir" at bounding box center [475, 247] width 40 height 11
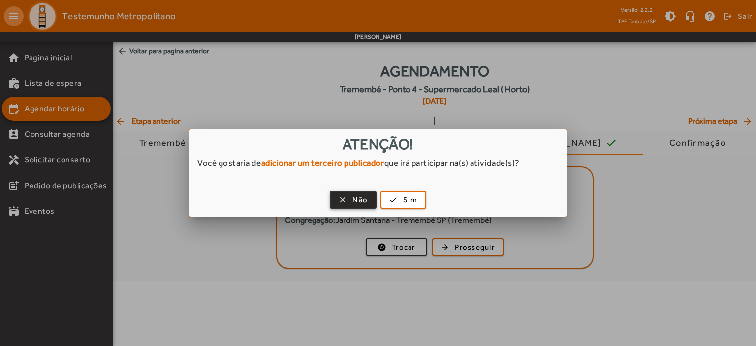
click at [352, 199] on span "button" at bounding box center [353, 200] width 45 height 24
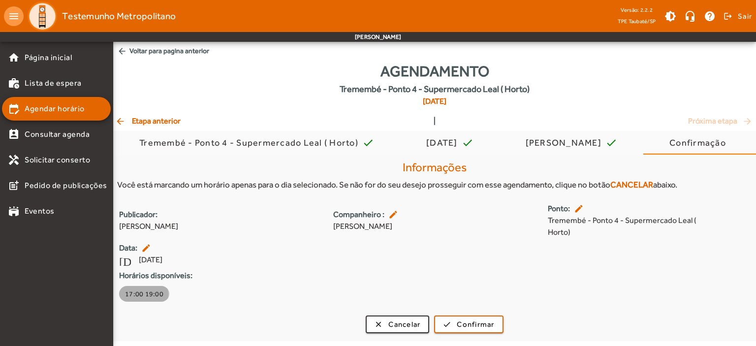
click at [136, 295] on span "17:00 19:00" at bounding box center [144, 294] width 38 height 10
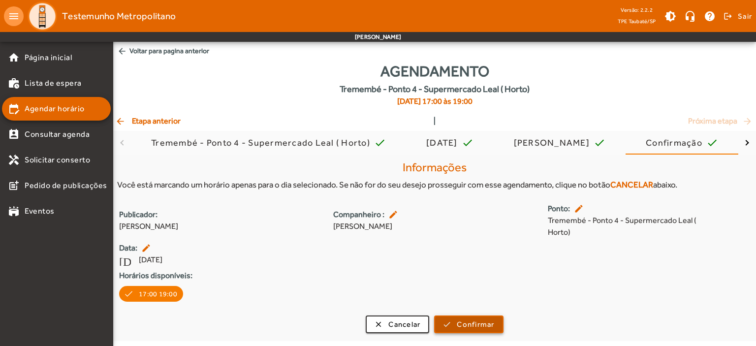
click at [484, 328] on span "Confirmar" at bounding box center [475, 324] width 37 height 11
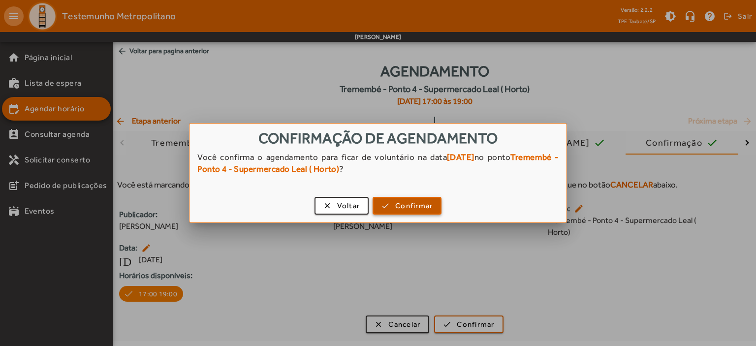
click at [403, 207] on span "Confirmar" at bounding box center [413, 205] width 37 height 11
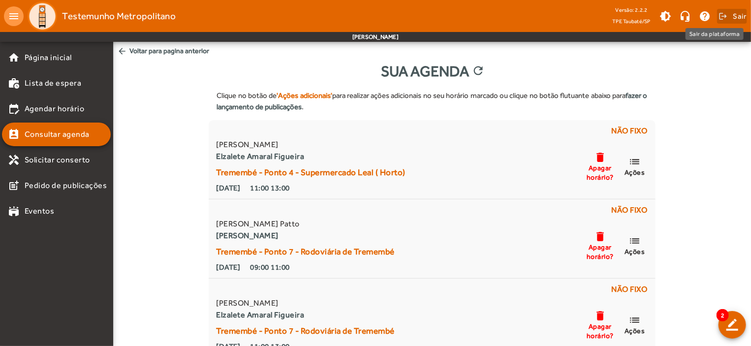
click at [740, 18] on span "Sair" at bounding box center [740, 16] width 14 height 16
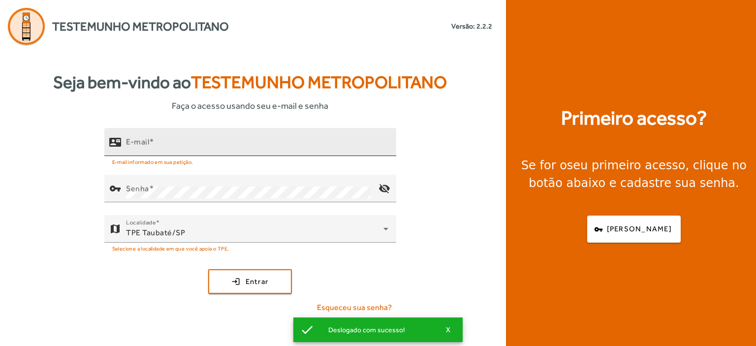
click at [136, 141] on mat-label "E-mail" at bounding box center [137, 141] width 23 height 9
click at [136, 141] on input "E-mail" at bounding box center [257, 146] width 262 height 12
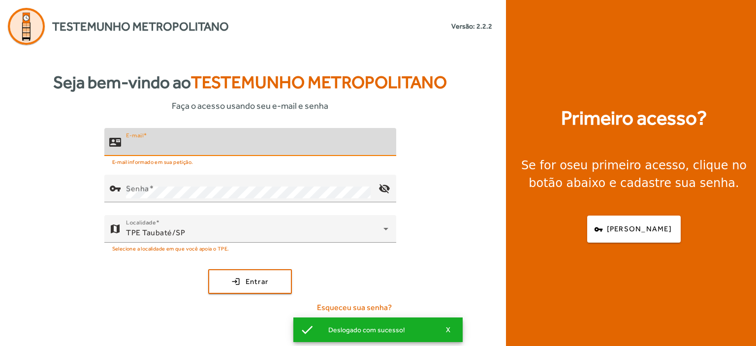
type input "*"
